Goal: Information Seeking & Learning: Check status

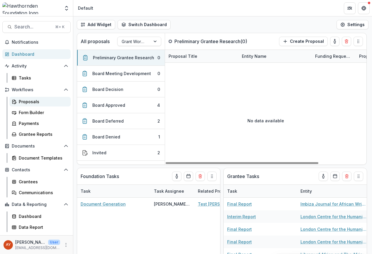
click at [46, 100] on div "Proposals" at bounding box center [42, 102] width 47 height 6
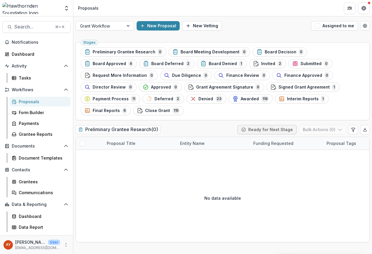
click at [232, 94] on ul "Stages Preliminary Grantee Research 0 Board Meeting Development 0 Board Decisio…" at bounding box center [223, 81] width 284 height 68
click at [89, 109] on rect "button" at bounding box center [87, 111] width 4 height 4
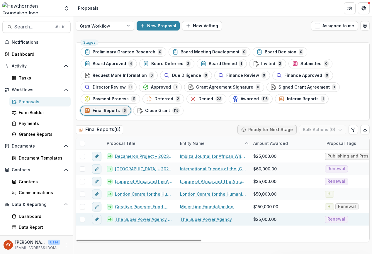
click at [140, 216] on link "The Super Power Agency - 2024 - 25,000" at bounding box center [144, 219] width 58 height 6
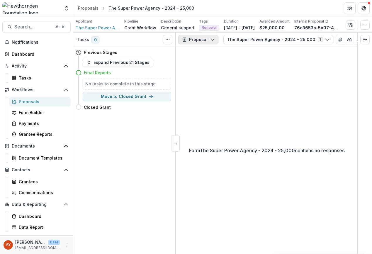
click at [203, 39] on button "Proposal" at bounding box center [198, 39] width 40 height 9
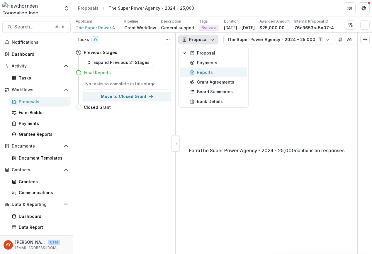
click at [210, 72] on div "Reports" at bounding box center [217, 72] width 54 height 6
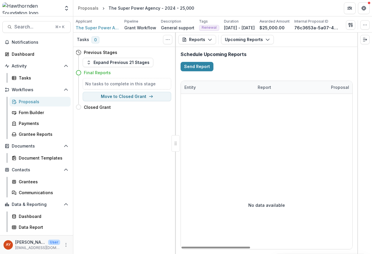
click at [259, 45] on div "Reports Proposal Payments Reports Grant Agreements Board Summaries Bank Details…" at bounding box center [267, 40] width 182 height 14
click at [262, 40] on button "Upcoming Reports" at bounding box center [247, 39] width 53 height 9
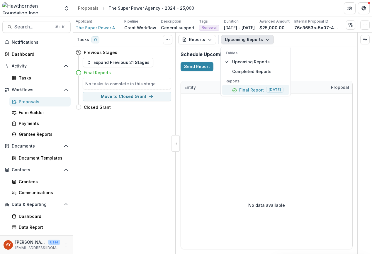
click at [250, 89] on p "Final Report" at bounding box center [251, 90] width 25 height 6
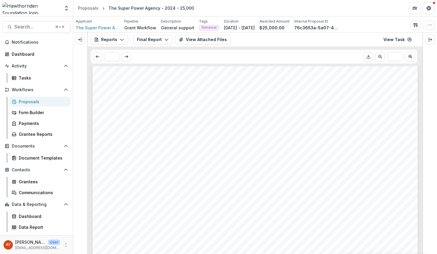
scroll to position [102, 0]
drag, startPoint x: 423, startPoint y: 81, endPoint x: 423, endPoint y: 90, distance: 9.1
click at [372, 90] on div at bounding box center [430, 143] width 15 height 221
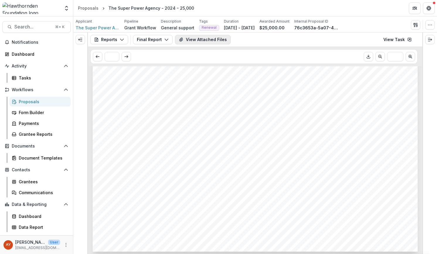
click at [202, 41] on button "View Attached Files" at bounding box center [203, 39] width 56 height 9
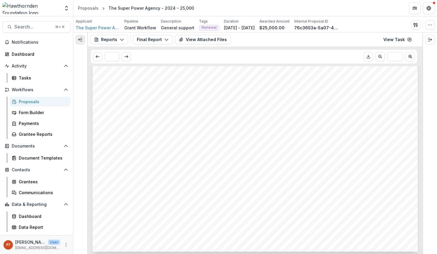
click at [79, 39] on icon "Expand left" at bounding box center [80, 39] width 5 height 5
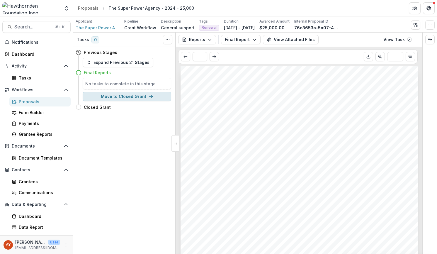
click at [138, 95] on button "Move to Closed Grant" at bounding box center [127, 96] width 89 height 9
select select "**********"
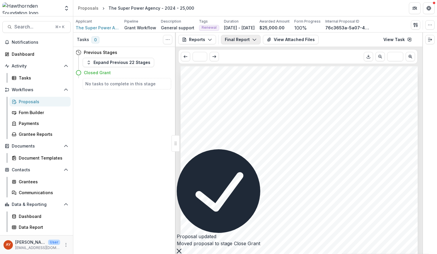
click at [244, 39] on button "Final Report" at bounding box center [241, 39] width 40 height 9
click at [251, 69] on span "Completed Reports" at bounding box center [259, 71] width 54 height 6
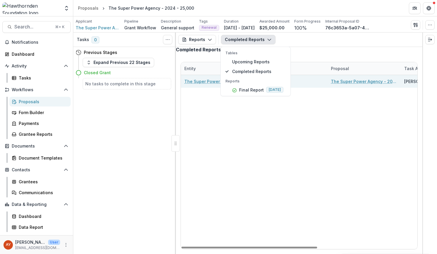
click at [328, 88] on div "The Super Power Agency - 2024 - 25,000" at bounding box center [364, 81] width 73 height 13
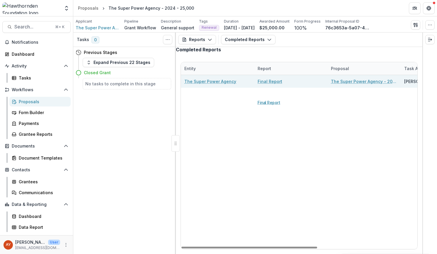
click at [277, 88] on div "Final Report" at bounding box center [291, 81] width 66 height 13
click at [277, 84] on link "Final Report" at bounding box center [270, 81] width 25 height 6
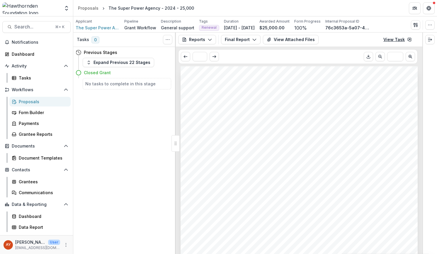
click at [372, 37] on link "View Task" at bounding box center [397, 39] width 35 height 9
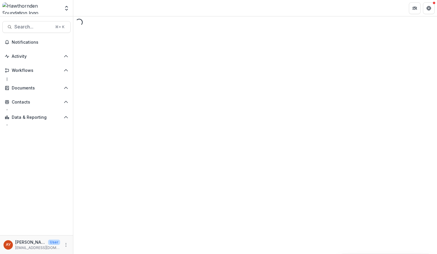
select select "********"
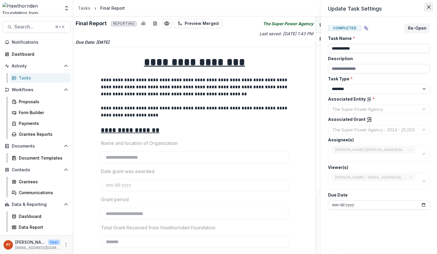
click at [428, 4] on button "Close" at bounding box center [428, 6] width 9 height 9
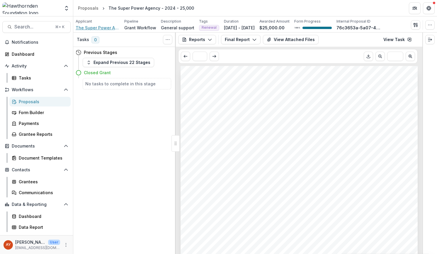
click at [94, 27] on span "The Super Power Agency" at bounding box center [98, 28] width 44 height 6
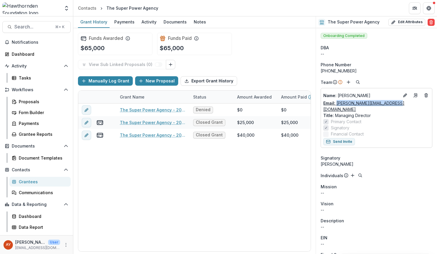
drag, startPoint x: 403, startPoint y: 104, endPoint x: 337, endPoint y: 105, distance: 66.6
click at [337, 105] on div "Email: claire@superpoweragency.com" at bounding box center [377, 106] width 106 height 12
copy link "claire@superpoweragency.com"
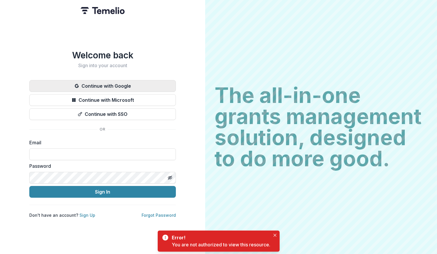
click at [126, 90] on button "Continue with Google" at bounding box center [102, 86] width 147 height 12
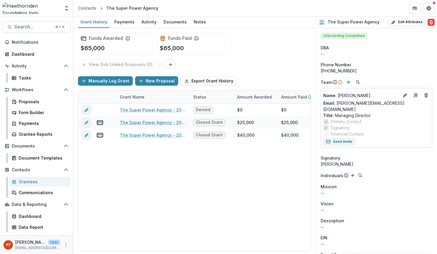
click at [38, 33] on div "Search... ⌘ + K Notifications Dashboard Activity Tasks Workflows Proposals Form…" at bounding box center [36, 135] width 73 height 238
click at [38, 28] on span "Search..." at bounding box center [32, 27] width 37 height 6
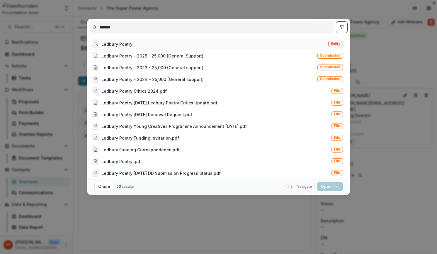
type input "*******"
click at [262, 45] on div "Ledbury Poetry Entity" at bounding box center [218, 44] width 256 height 12
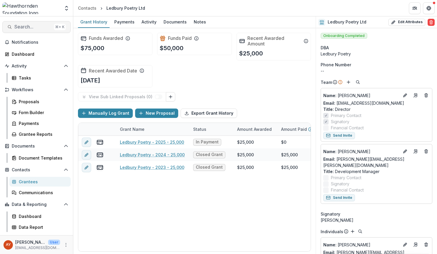
click at [43, 26] on span "Search..." at bounding box center [32, 27] width 37 height 6
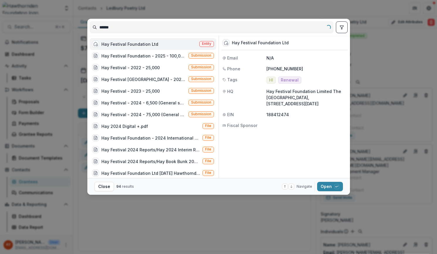
type input "*******"
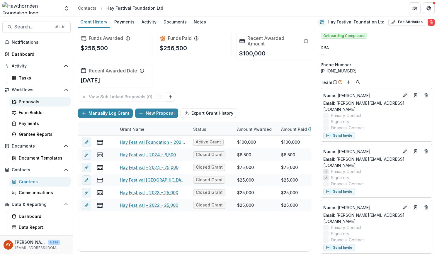
click at [56, 104] on div "Proposals" at bounding box center [42, 102] width 47 height 6
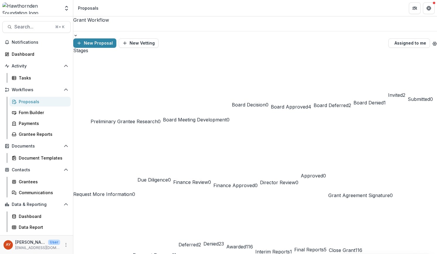
click at [292, 212] on div "Interim Reports 1" at bounding box center [274, 234] width 37 height 44
click at [324, 247] on span "Final Reports" at bounding box center [310, 250] width 30 height 6
